Goal: Use online tool/utility: Utilize a website feature to perform a specific function

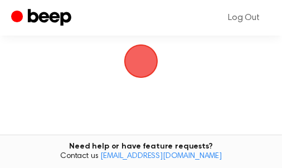
scroll to position [89, 0]
click at [149, 60] on span "button" at bounding box center [141, 58] width 34 height 34
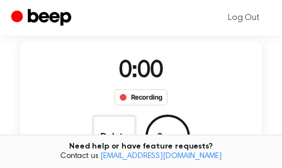
scroll to position [152, 0]
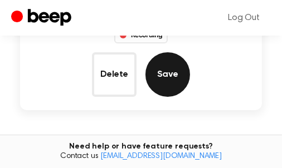
click at [166, 84] on button "Save" at bounding box center [168, 74] width 45 height 45
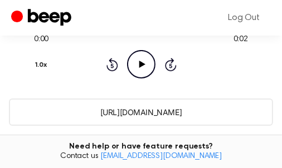
scroll to position [148, 0]
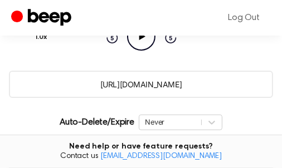
drag, startPoint x: 148, startPoint y: 87, endPoint x: -37, endPoint y: 110, distance: 186.0
click at [0, 110] on html "Log Out Your Recording is Ready Click the button to copy your recording. 0:00 0…" at bounding box center [141, 122] width 282 height 540
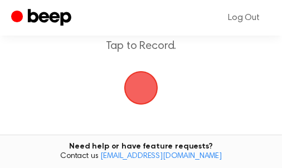
scroll to position [45, 0]
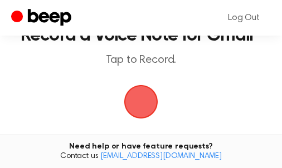
click at [148, 105] on span "button" at bounding box center [140, 101] width 61 height 61
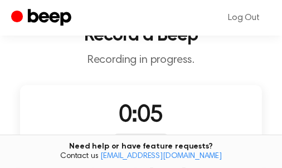
click at [157, 115] on span "0:05" at bounding box center [141, 115] width 45 height 23
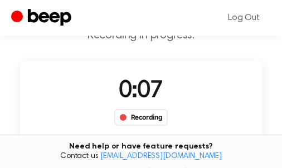
scroll to position [134, 0]
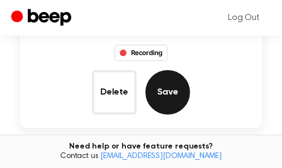
click at [170, 99] on button "Save" at bounding box center [168, 92] width 45 height 45
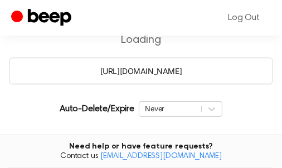
scroll to position [162, 0]
drag, startPoint x: 157, startPoint y: 70, endPoint x: 202, endPoint y: 99, distance: 54.0
click at [202, 97] on main "Your Recording is Ready Click the button to copy your recording. 0:00 0:07 Your…" at bounding box center [141, 90] width 282 height 504
drag, startPoint x: 270, startPoint y: 119, endPoint x: 258, endPoint y: 119, distance: 11.7
click at [268, 120] on main "Your Recording is Ready Click the button to copy your recording. 0:00 0:07 Your…" at bounding box center [141, 90] width 282 height 504
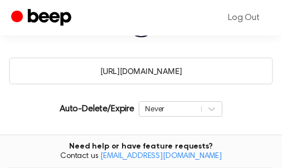
click at [206, 64] on input "[URL][DOMAIN_NAME]" at bounding box center [141, 70] width 264 height 27
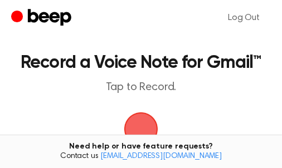
scroll to position [45, 0]
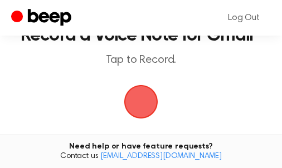
click at [132, 105] on span "button" at bounding box center [140, 101] width 31 height 31
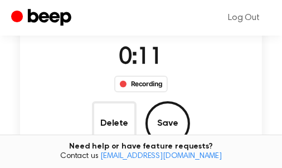
scroll to position [134, 0]
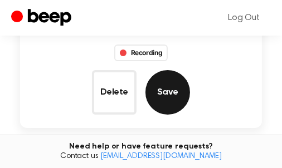
click at [163, 99] on button "Save" at bounding box center [168, 92] width 45 height 45
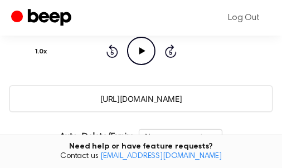
scroll to position [162, 0]
